Goal: Task Accomplishment & Management: Use online tool/utility

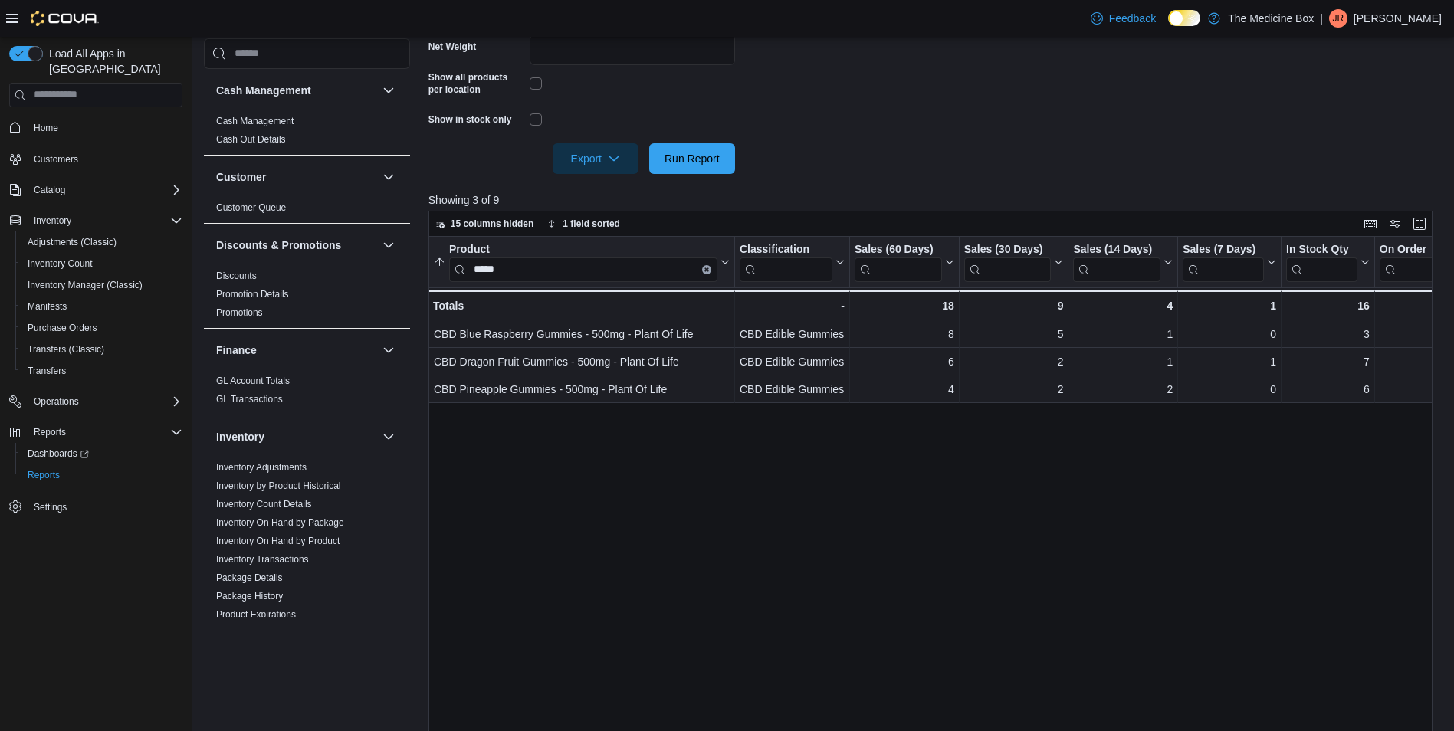
scroll to position [77, 0]
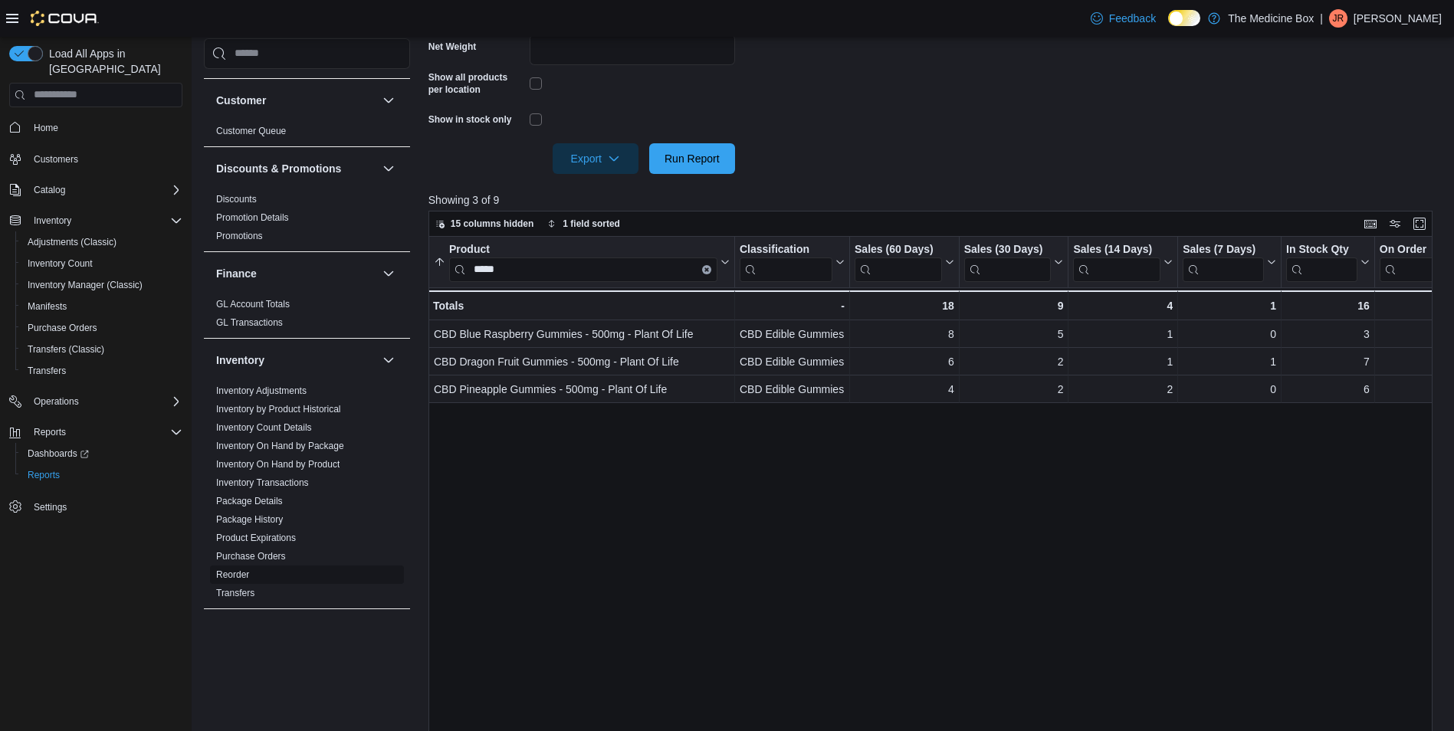
click at [231, 573] on link "Reorder" at bounding box center [232, 575] width 33 height 11
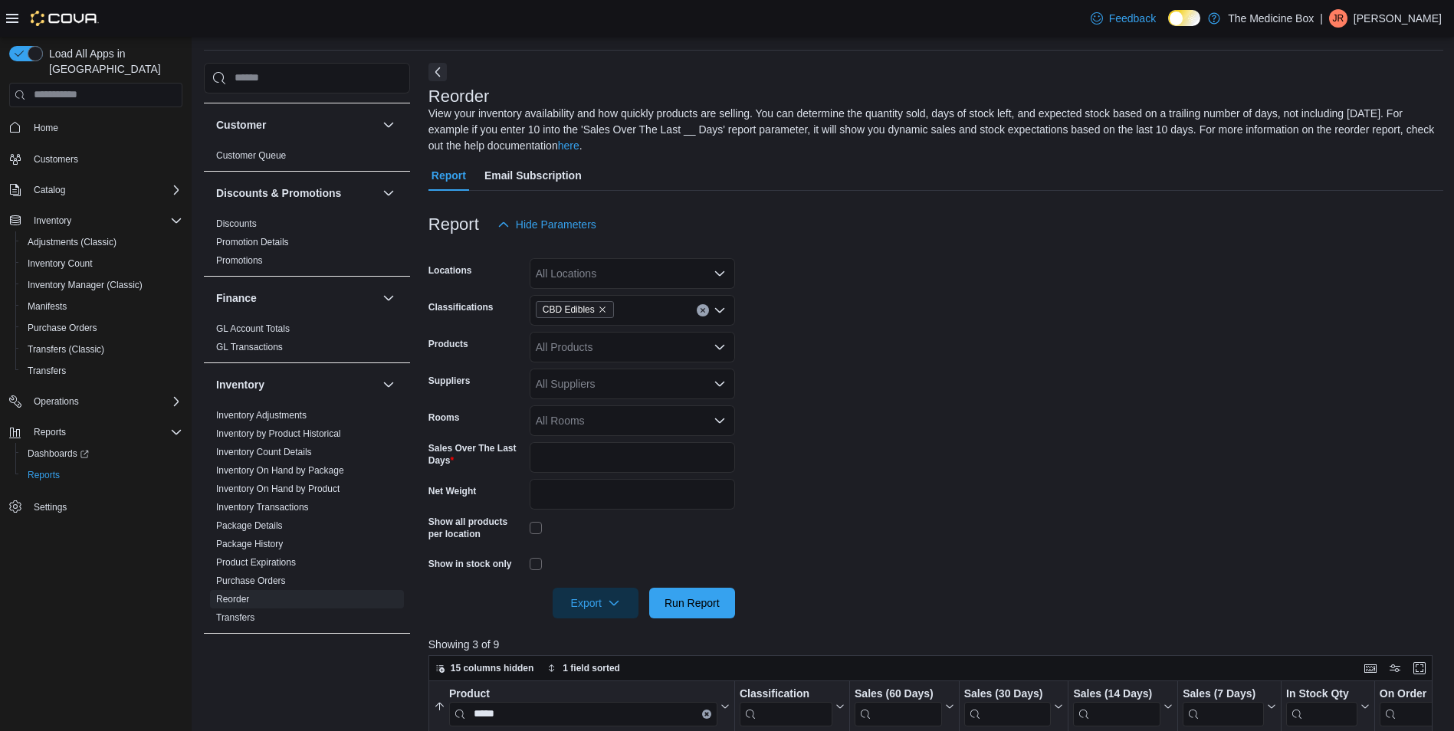
scroll to position [33, 0]
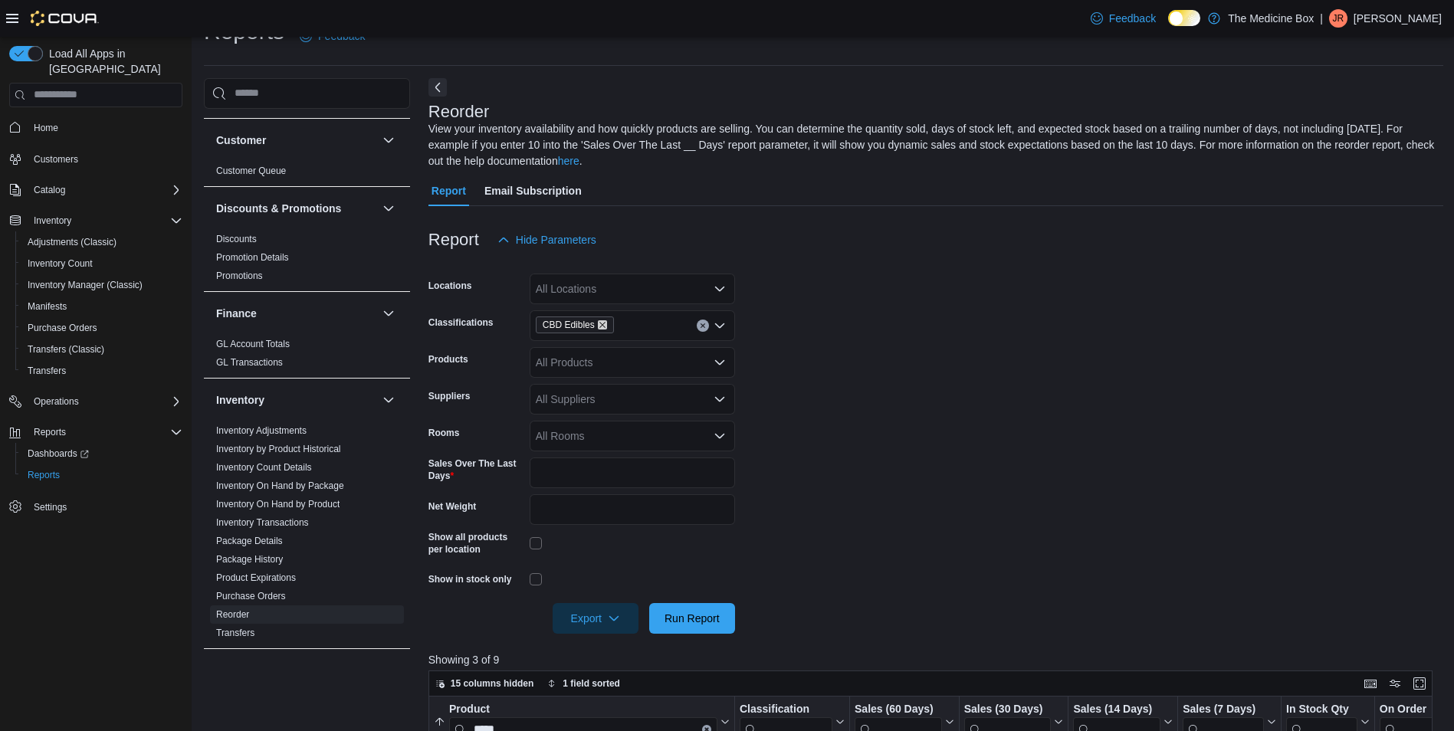
click at [601, 328] on icon "Remove CBD Edibles from selection in this group" at bounding box center [602, 324] width 9 height 9
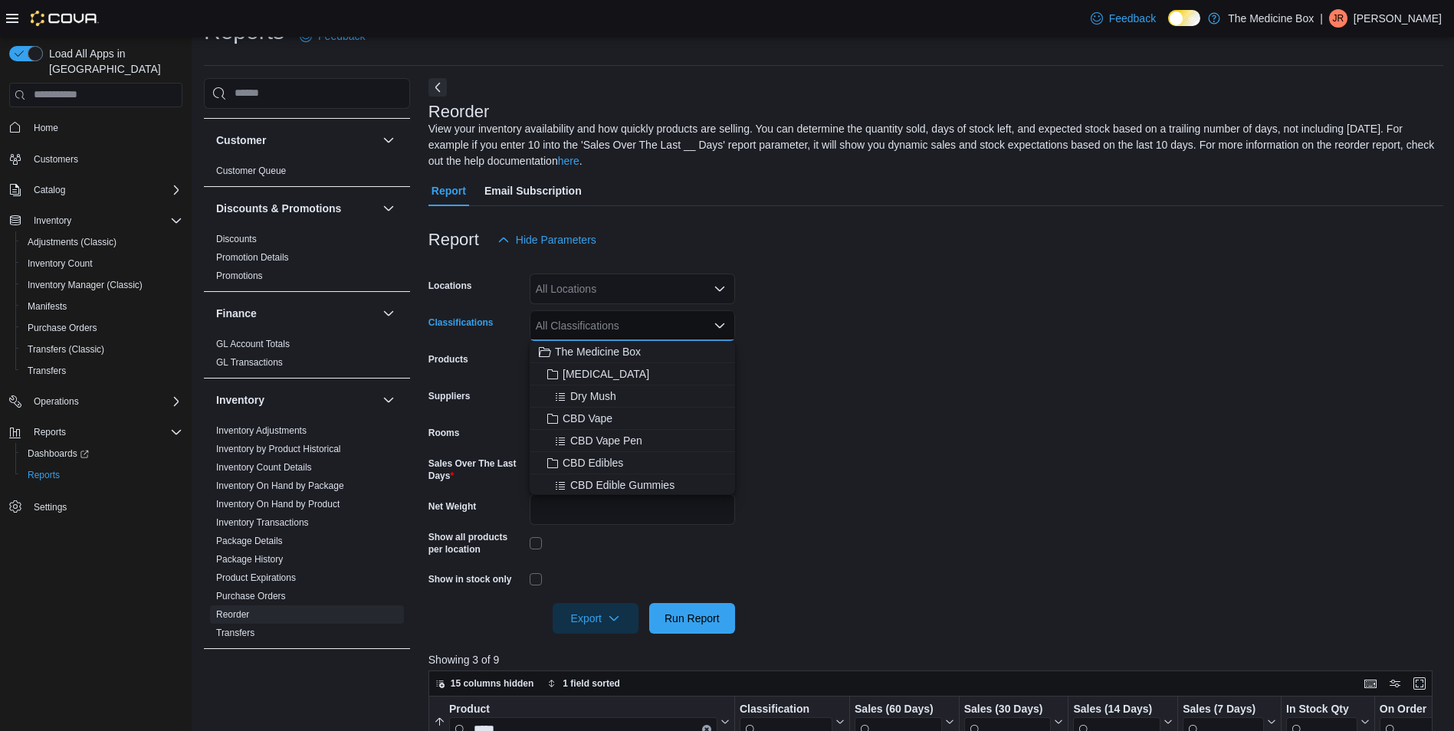
click at [615, 331] on div "All Classifications Combo box. Selected. Combo box input. All Classifications. …" at bounding box center [632, 325] width 205 height 31
click at [622, 448] on span "Edibles & Beverages" at bounding box center [613, 442] width 100 height 15
click at [1219, 421] on form "Locations All Locations Classifications Edibles & Beverages Combo box. Selected…" at bounding box center [935, 444] width 1015 height 379
